Goal: Task Accomplishment & Management: Use online tool/utility

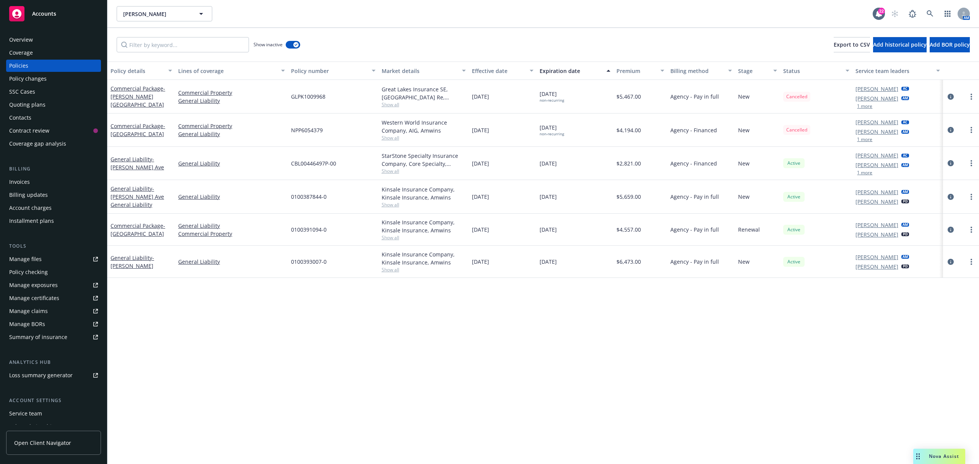
click at [25, 38] on div "Overview" at bounding box center [21, 40] width 24 height 12
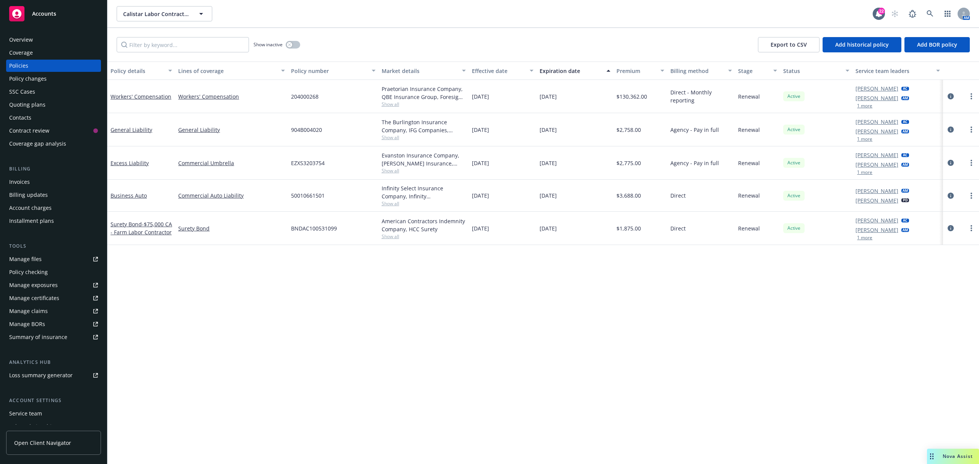
click at [21, 40] on div "Overview" at bounding box center [21, 40] width 24 height 12
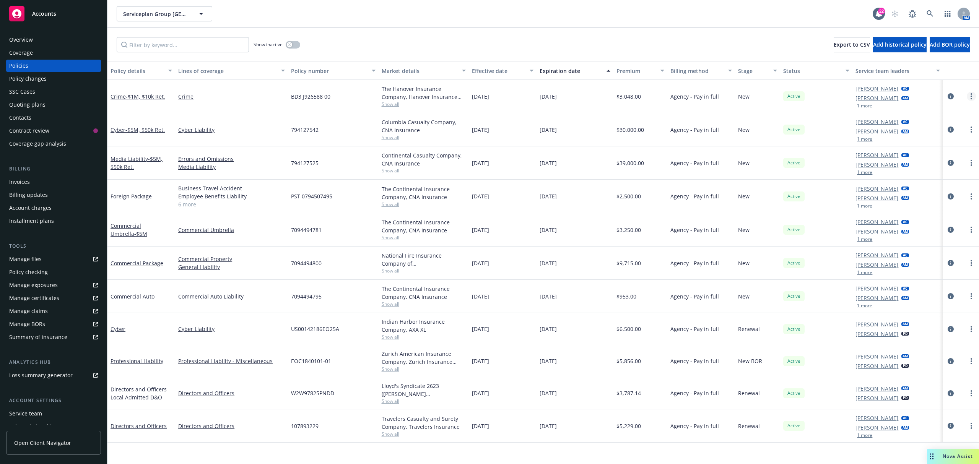
click at [973, 95] on link "more" at bounding box center [971, 96] width 9 height 9
click at [931, 127] on link "Renew with incumbent" at bounding box center [931, 127] width 90 height 15
select select "12"
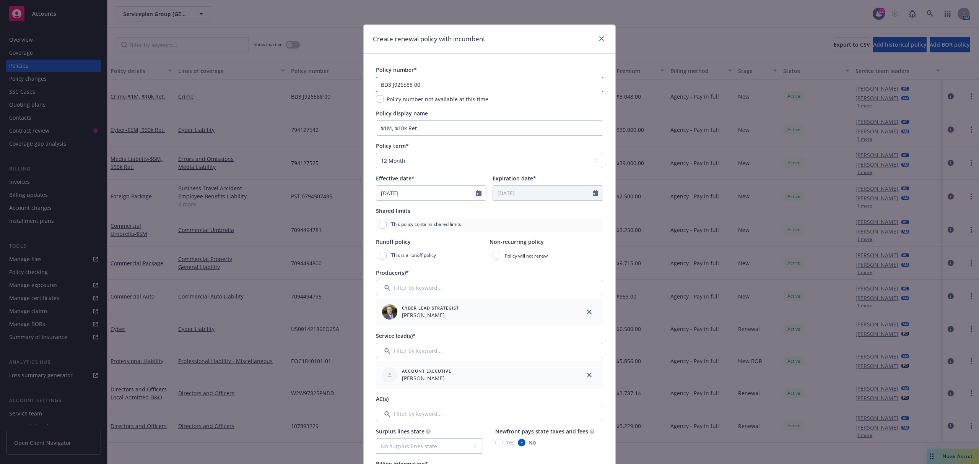
click at [412, 80] on input "BD3 J926588 00" at bounding box center [489, 84] width 227 height 15
paste input "-J926588-01"
type input "BD3-J926588-01"
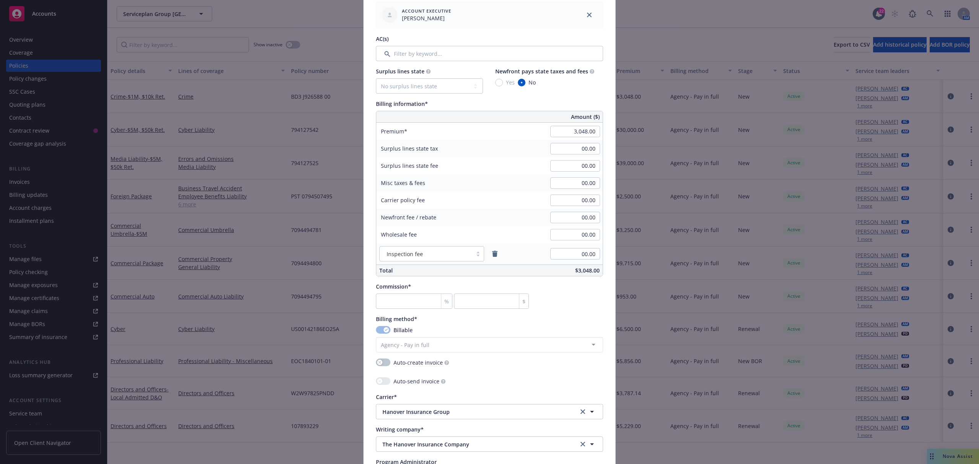
scroll to position [306, 0]
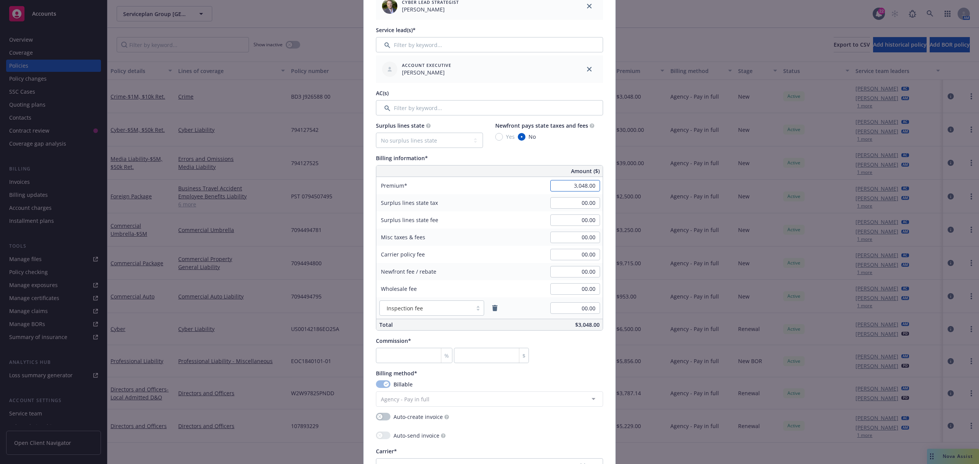
click at [578, 187] on input "3,048.00" at bounding box center [575, 185] width 50 height 11
type input "3,959.00"
click at [459, 223] on div "Surplus lines state fee" at bounding box center [433, 219] width 115 height 17
click at [493, 307] on icon "remove" at bounding box center [495, 308] width 6 height 6
click at [404, 350] on input "number" at bounding box center [414, 349] width 76 height 15
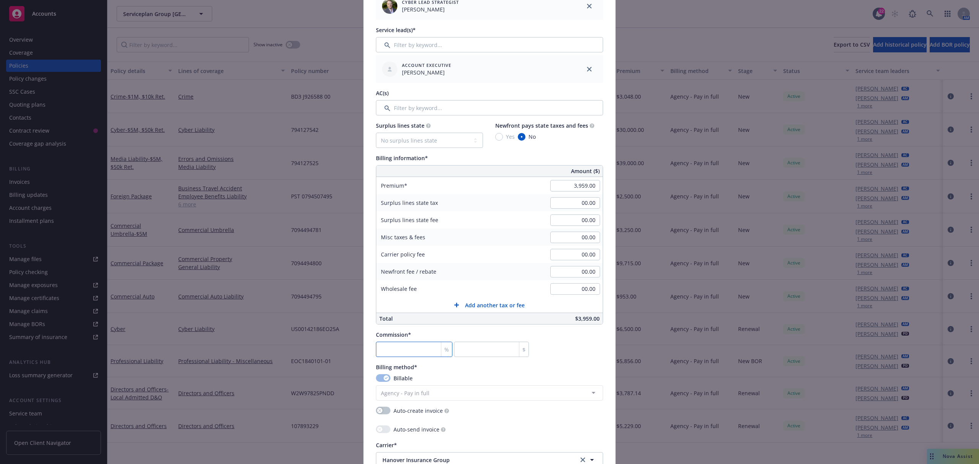
type input "1"
type input "39.59"
type input "15"
type input "593.85"
type input "15"
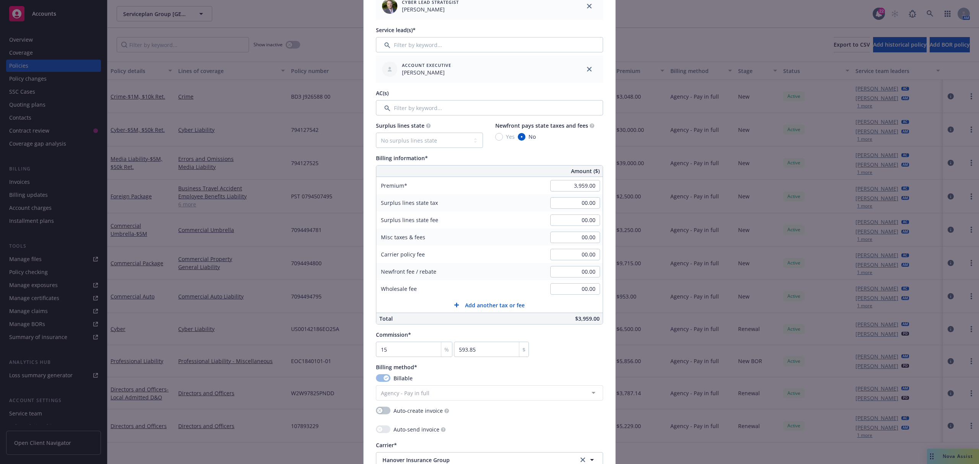
click at [406, 310] on button "Add another tax or fee" at bounding box center [489, 305] width 226 height 15
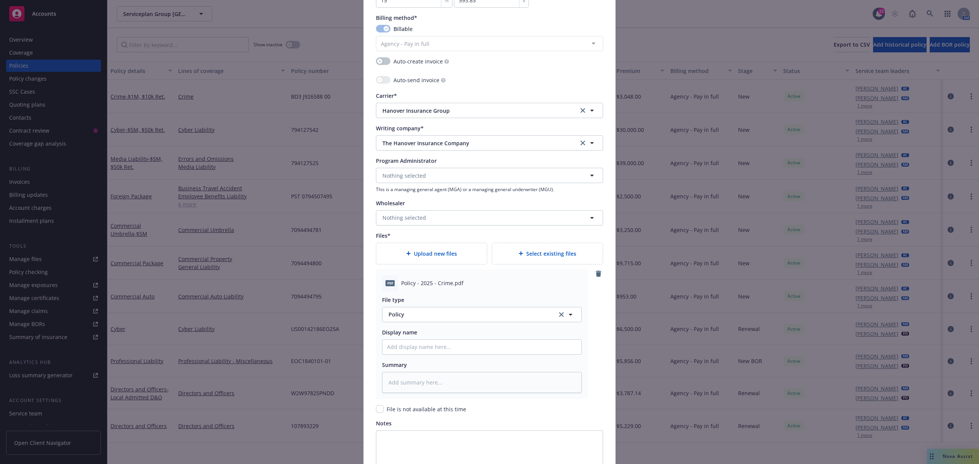
scroll to position [663, 0]
click at [419, 346] on input "Policy display name" at bounding box center [481, 346] width 199 height 15
type textarea "x"
type input "2"
type textarea "x"
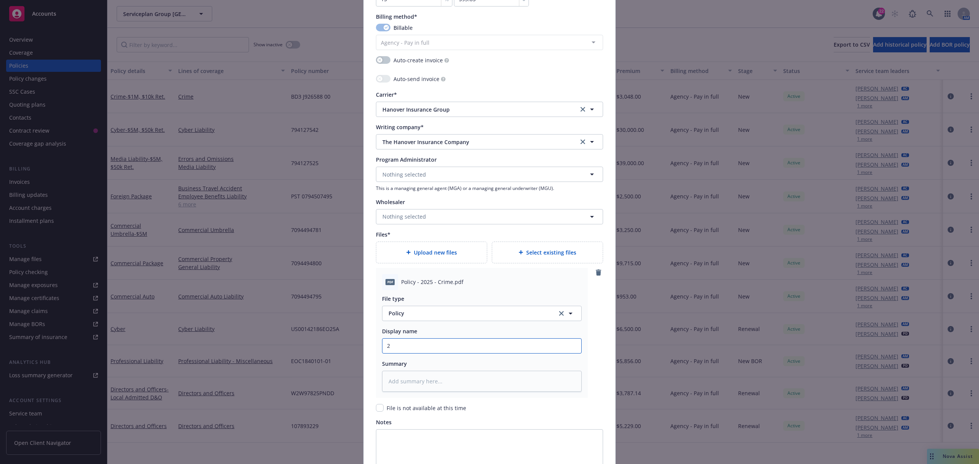
type input "25"
type textarea "x"
type input "25."
type textarea "x"
type input "25.2"
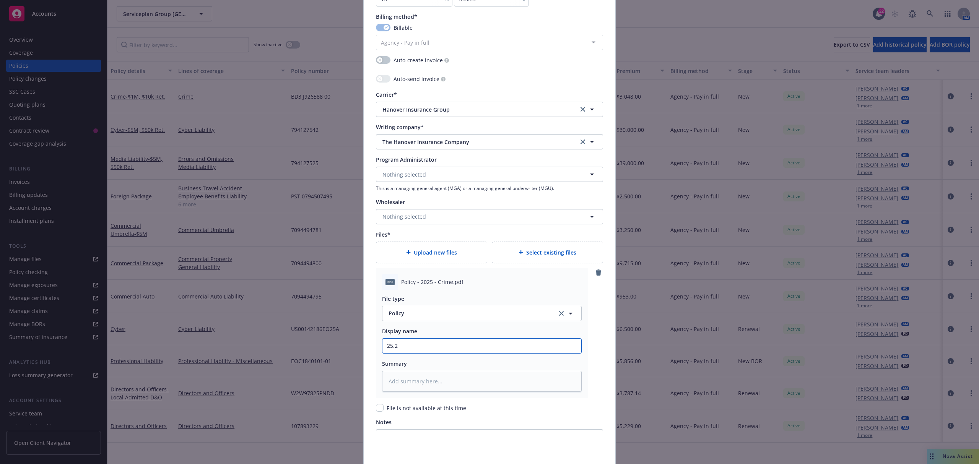
type textarea "x"
type input "25.26"
type textarea "x"
type input "25.26"
type textarea "x"
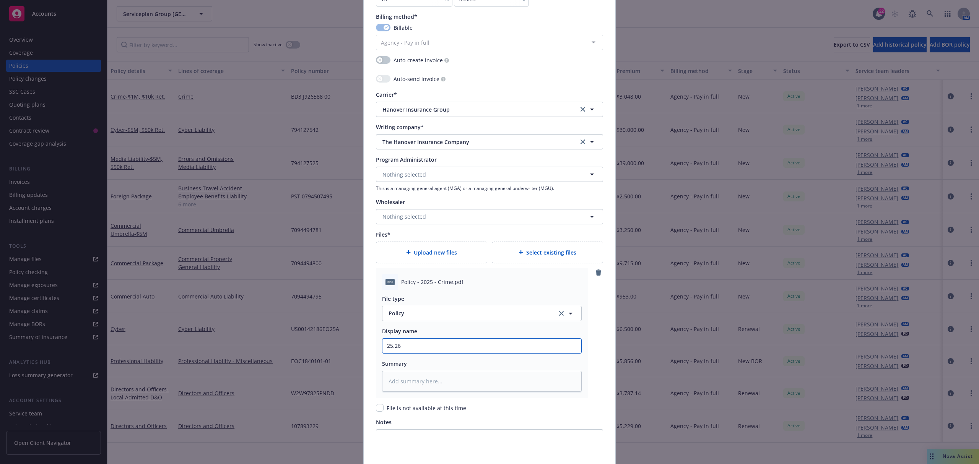
type input "25.26 H"
type textarea "x"
type input "25.26"
type textarea "x"
type input "25.26 H"
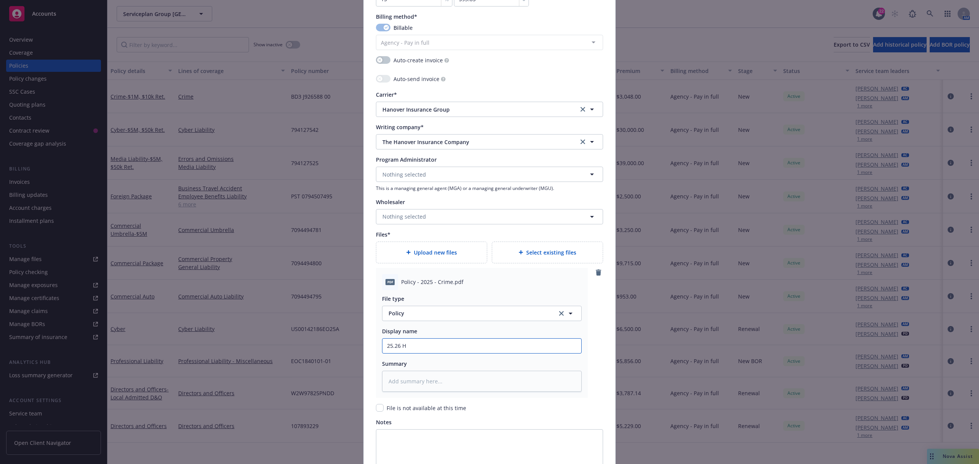
type textarea "x"
type input "25.26 Ha"
type textarea "x"
type input "25.26 Han"
type textarea "x"
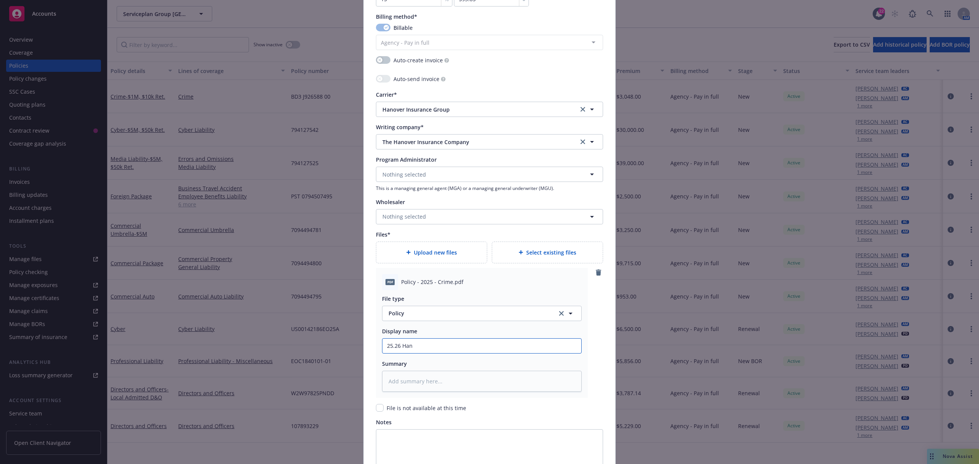
type input "25.26 Hano"
type textarea "x"
type input "25.26 Hanov"
type textarea "x"
type input "25.26 Hanover"
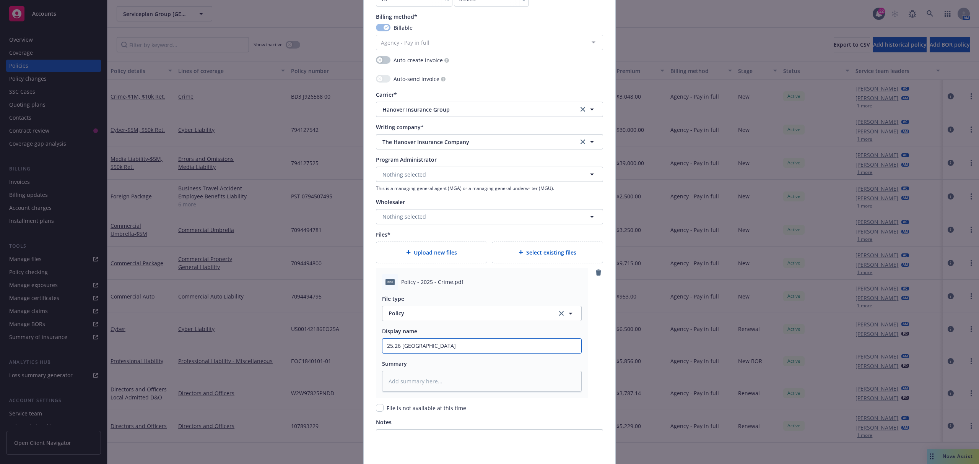
type textarea "x"
type input "25.26 Hanover"
type textarea "x"
type input "25.26 Hanover C"
type textarea "x"
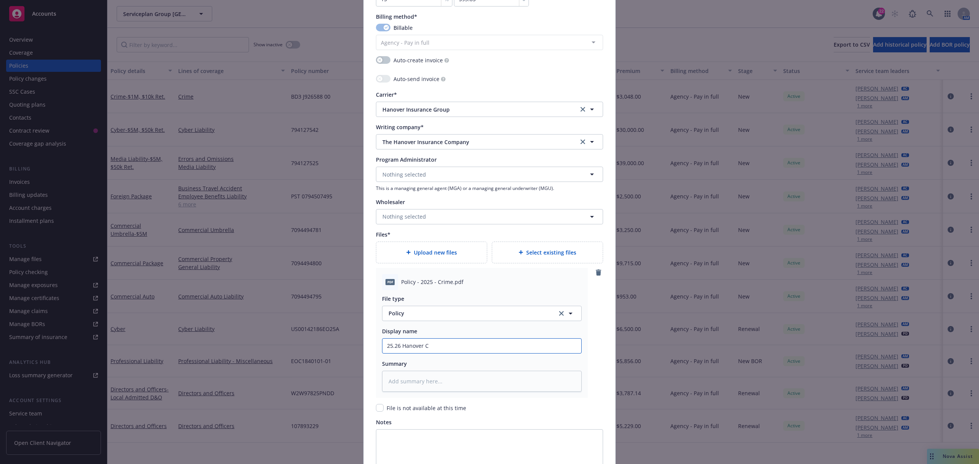
type input "25.26 Hanover Cr"
type textarea "x"
type input "25.26 Hanover Cri"
type textarea "x"
type input "25.26 Hanover Crime"
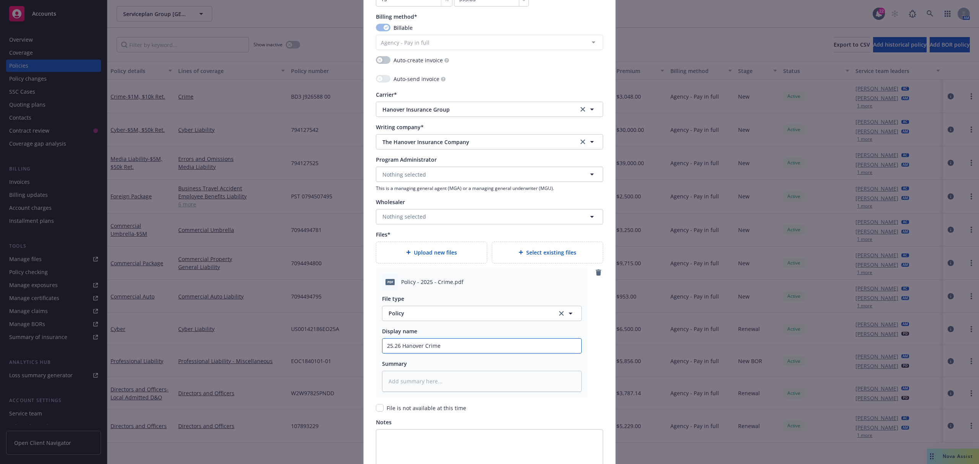
type textarea "x"
type input "25.26 Hanover Crime"
type textarea "x"
type input "25.26 Hanover Crime P"
type textarea "x"
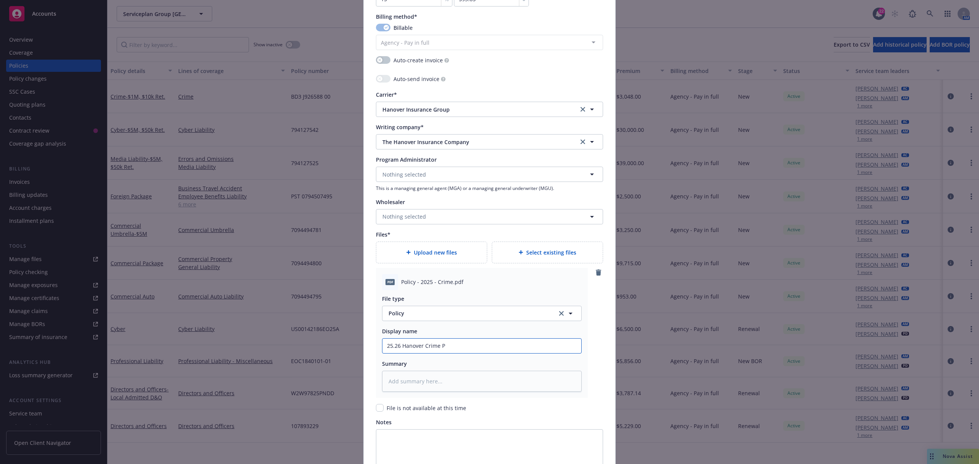
type input "25.26 Hanover Crime Po"
type textarea "x"
type input "25.26 Hanover Crime Pol"
type textarea "x"
type input "25.26 Hanover Crime Poli"
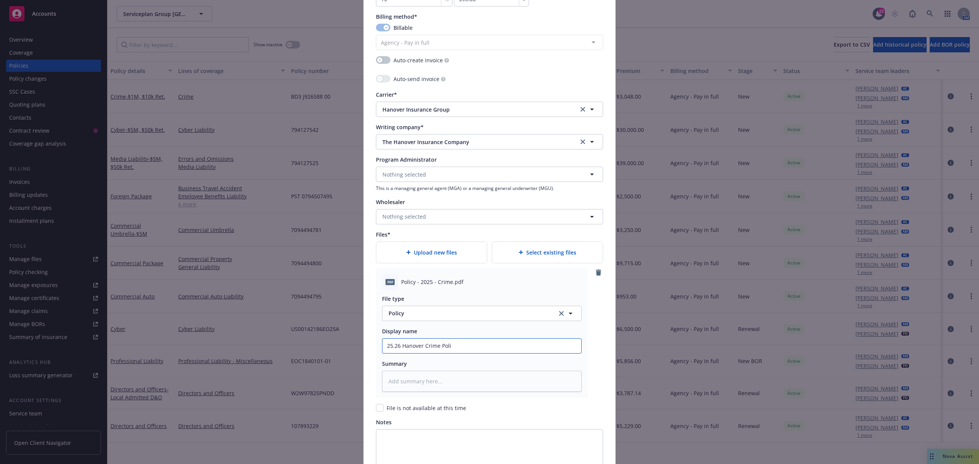
type textarea "x"
type input "25.26 Hanover Crime Polic"
type textarea "x"
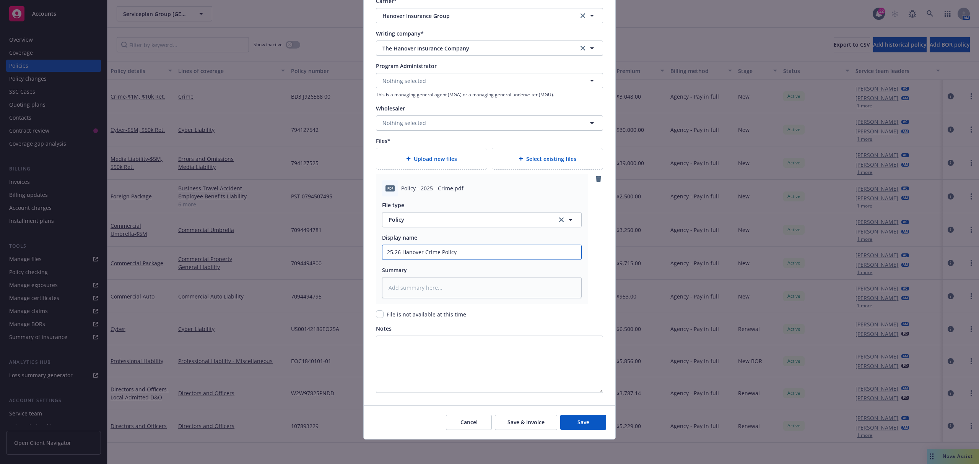
type input "25.26 Hanover Crime Policy"
click at [563, 430] on div "Cancel Save & Invoice Save" at bounding box center [490, 422] width 252 height 34
click at [571, 425] on button "Save" at bounding box center [583, 422] width 46 height 15
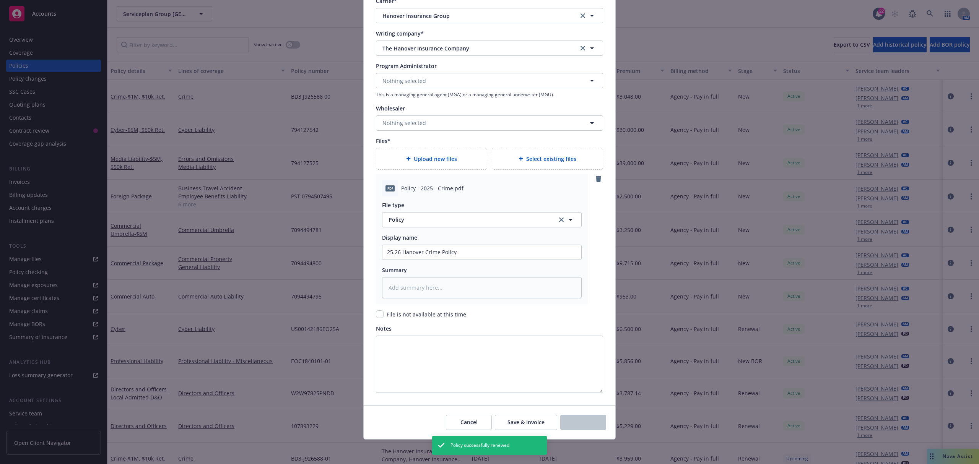
click at [279, 242] on div "Create renewal policy with incumbent Policy number* BD3-J926588-01 Policy numbe…" at bounding box center [489, 232] width 979 height 464
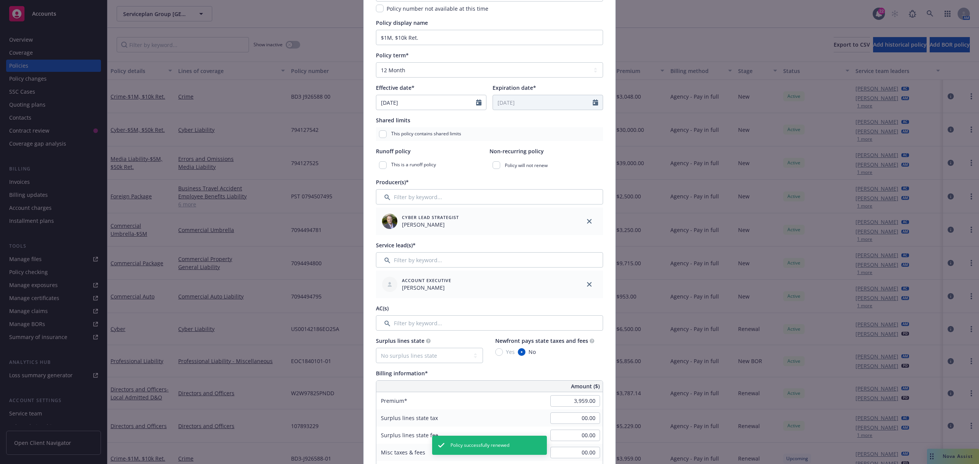
scroll to position [0, 0]
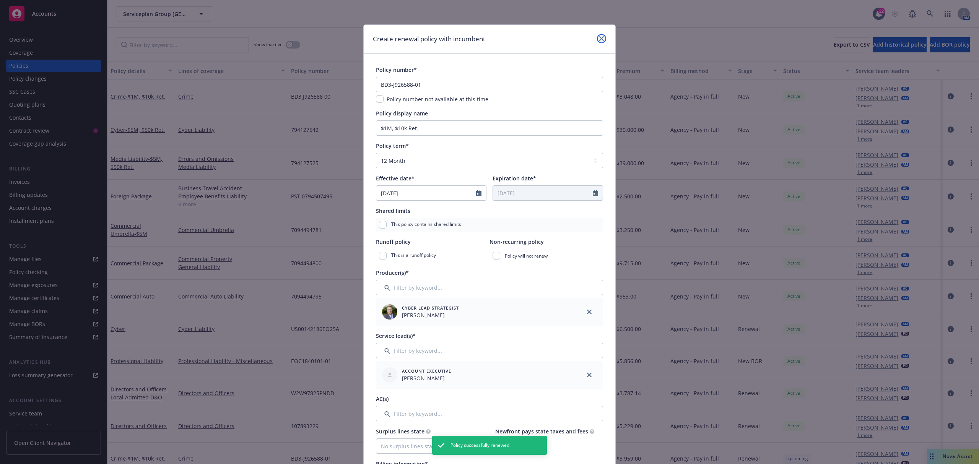
click at [600, 40] on link "close" at bounding box center [601, 38] width 9 height 9
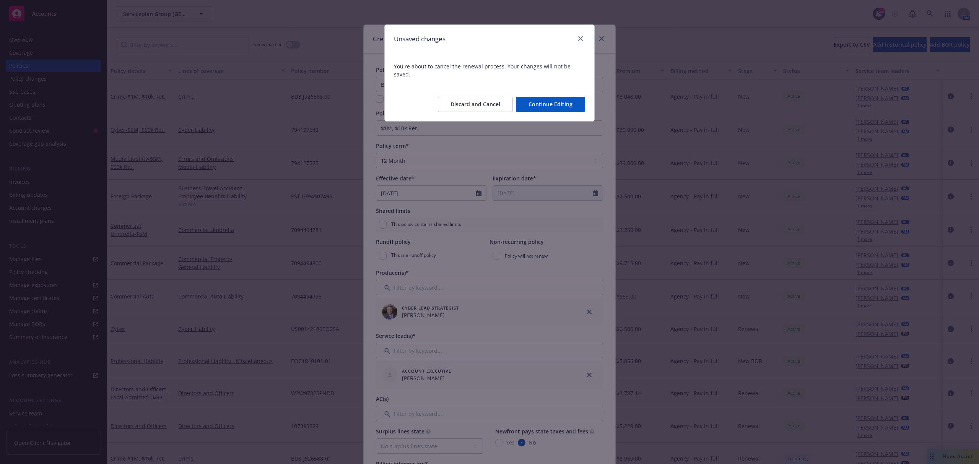
type textarea "x"
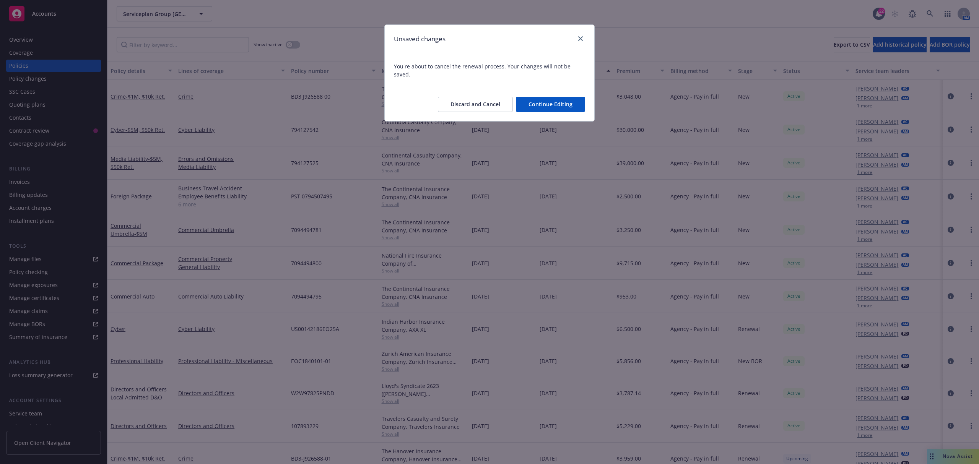
click at [548, 99] on button "Continue Editing" at bounding box center [550, 104] width 69 height 15
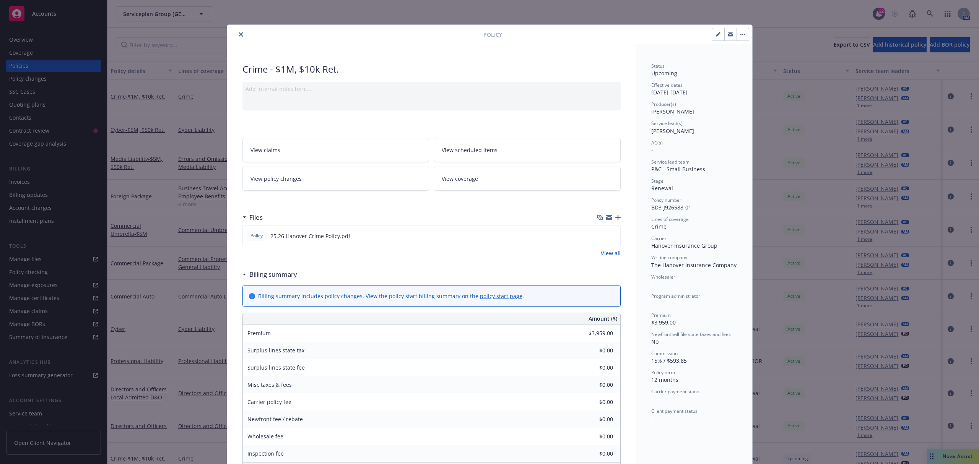
click at [241, 33] on button "close" at bounding box center [240, 34] width 9 height 9
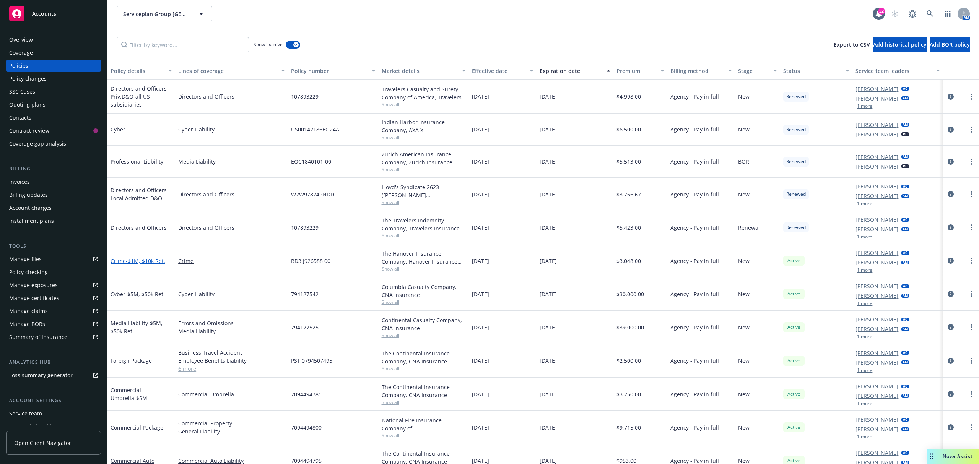
click at [156, 260] on span "- $1M, $10k Ret." at bounding box center [145, 260] width 39 height 7
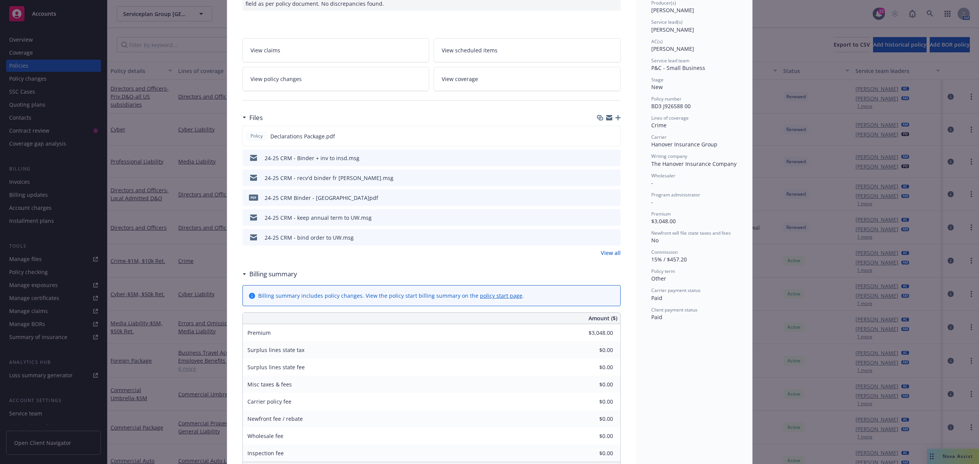
scroll to position [255, 0]
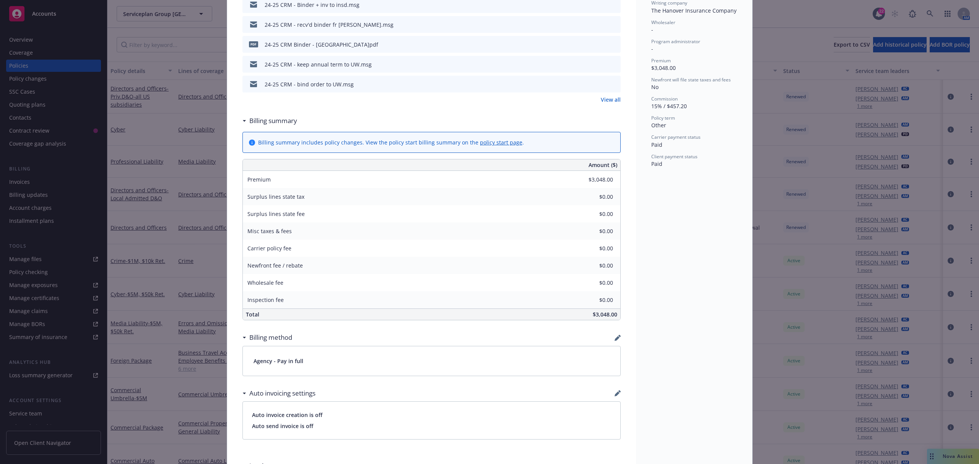
drag, startPoint x: 158, startPoint y: 185, endPoint x: 148, endPoint y: 192, distance: 11.9
click at [150, 191] on div "Policy Crime - $1M, $10k Ret. 06/18/2025 - Venkata Reddy: Case #01644827: Polic…" at bounding box center [489, 232] width 979 height 464
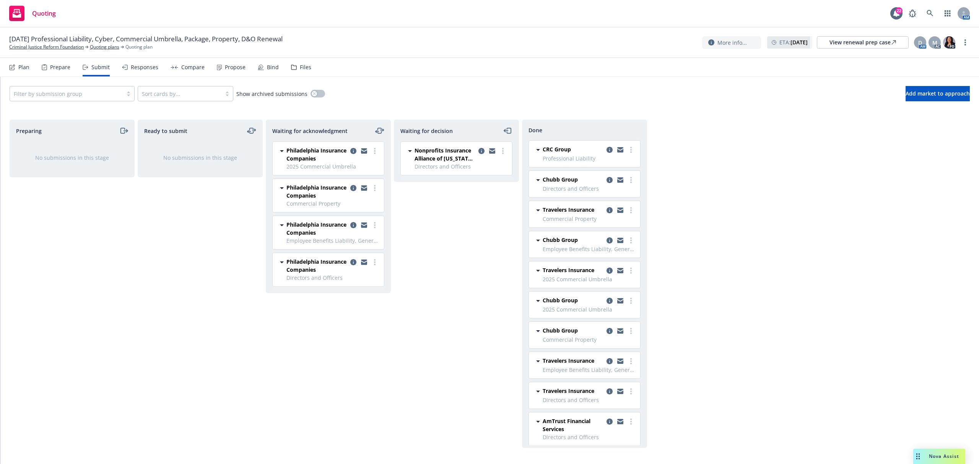
click at [224, 61] on div "Propose" at bounding box center [231, 67] width 29 height 18
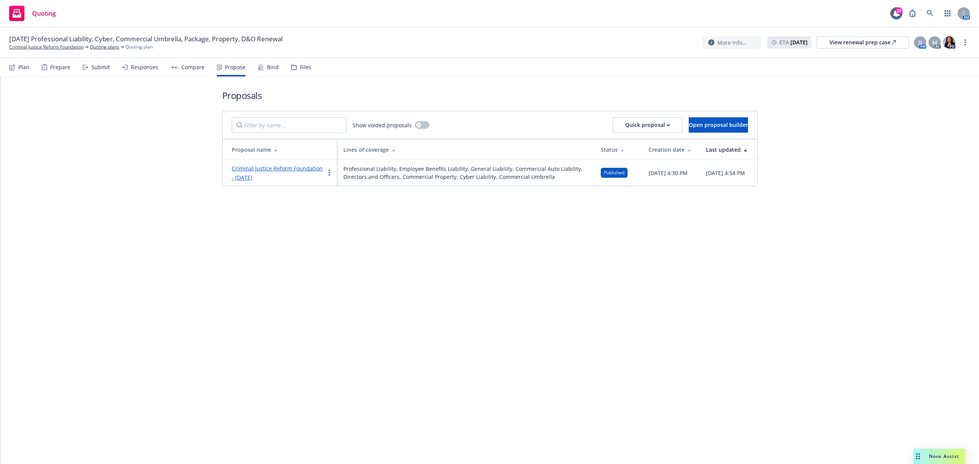
click at [236, 177] on div "Criminal Justice Reform Foundation - [DATE]" at bounding box center [278, 173] width 93 height 18
click at [251, 174] on link "Criminal Justice Reform Foundation - [DATE]" at bounding box center [277, 173] width 91 height 16
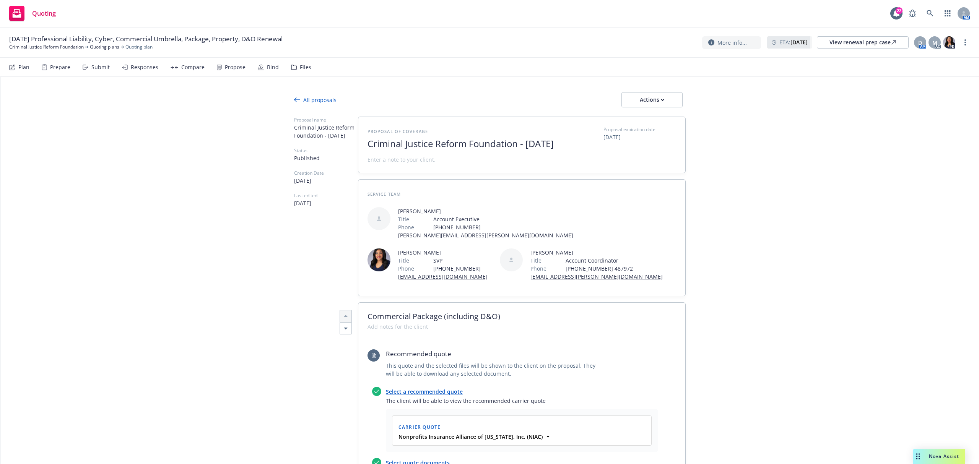
click at [663, 102] on div "Actions" at bounding box center [652, 100] width 36 height 15
click at [638, 138] on span "See client view" at bounding box center [646, 134] width 56 height 7
